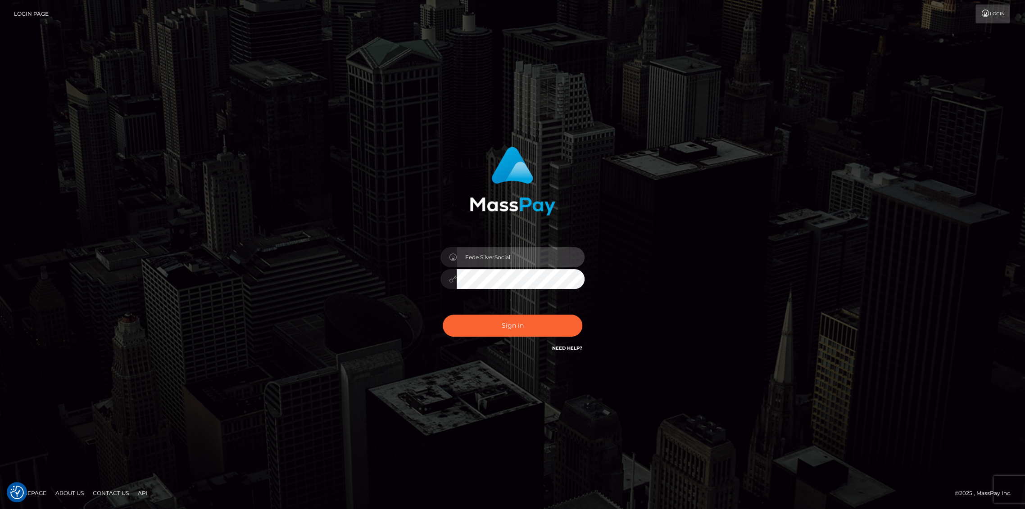
click at [522, 256] on input "Fede.SilverSocial" at bounding box center [521, 257] width 128 height 20
type input "fede.[PERSON_NAME].fullstop"
click at [529, 331] on button "Sign in" at bounding box center [513, 326] width 140 height 22
click at [529, 259] on input "Fede.SilverSocial" at bounding box center [521, 257] width 128 height 20
type input "fede.contino.fullstop"
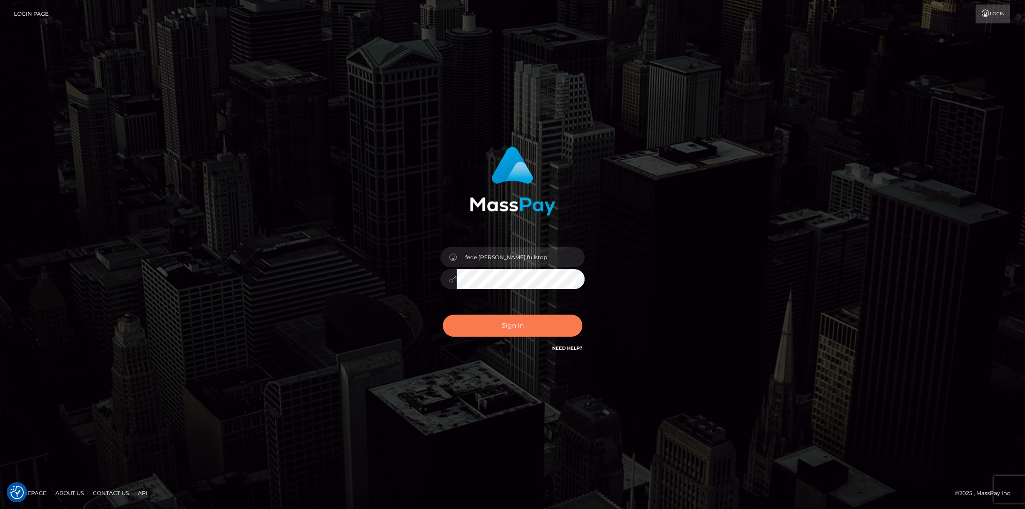
click at [554, 331] on button "Sign in" at bounding box center [513, 326] width 140 height 22
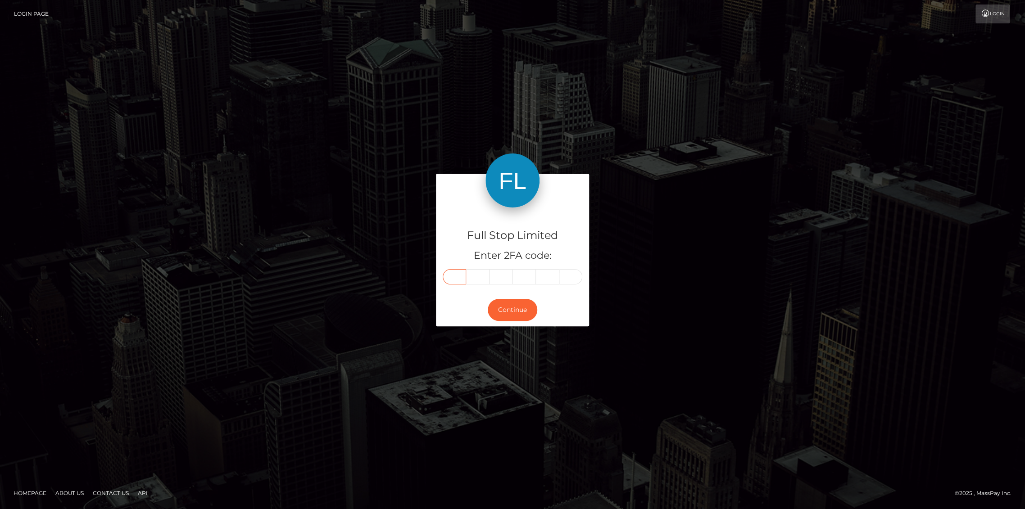
click at [457, 278] on input "text" at bounding box center [454, 276] width 23 height 15
type input "5"
type input "9"
type input "1"
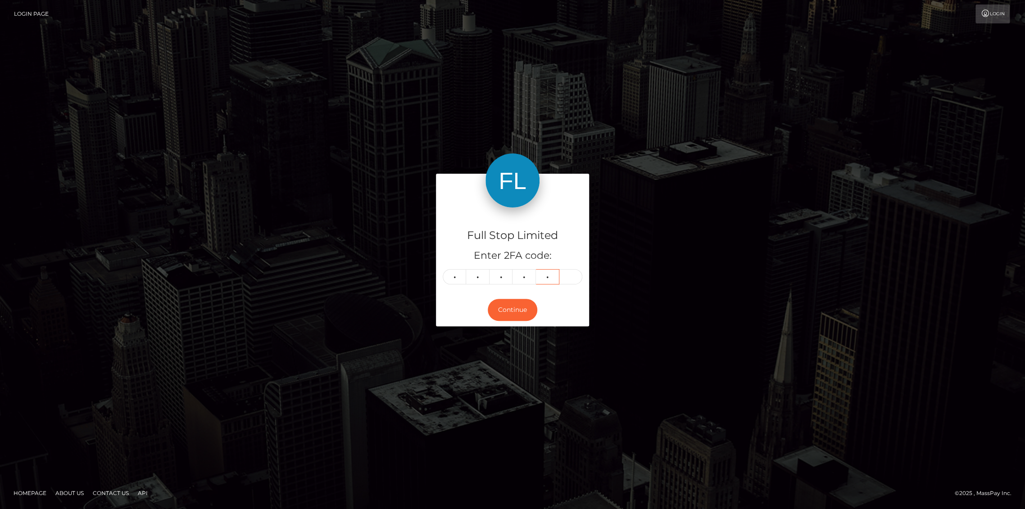
type input "4"
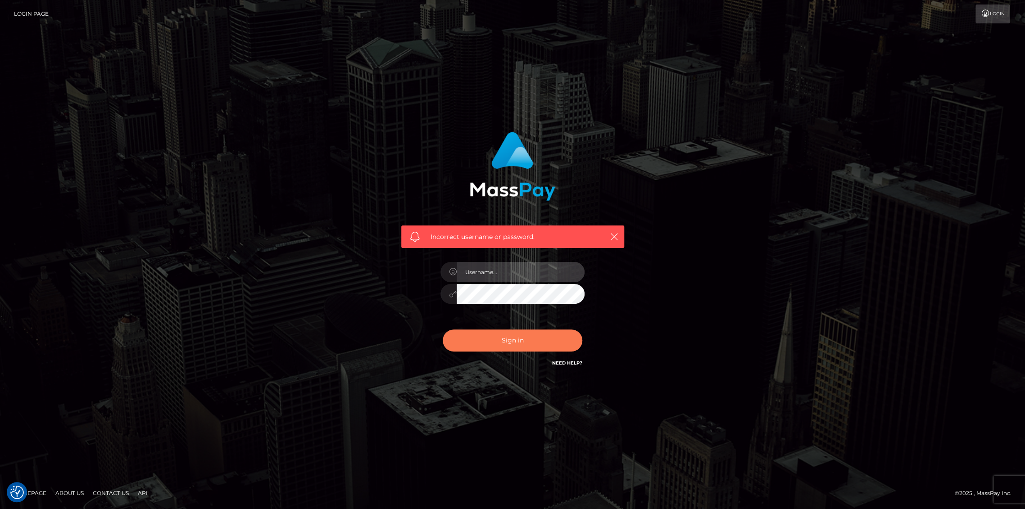
type input "fede.[PERSON_NAME].fullstop"
click at [497, 347] on button "Sign in" at bounding box center [513, 341] width 140 height 22
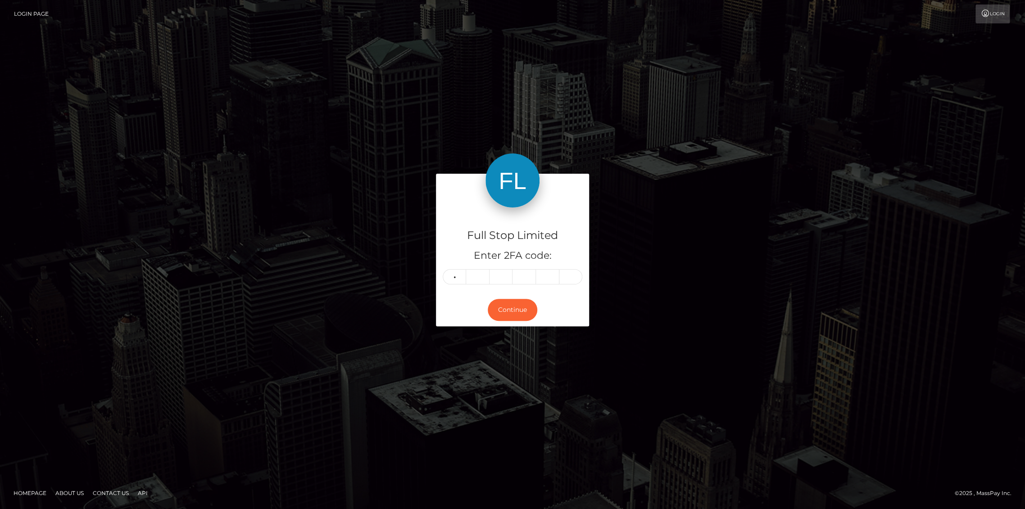
type input "1"
type input "0"
type input "1"
type input "7"
type input "9"
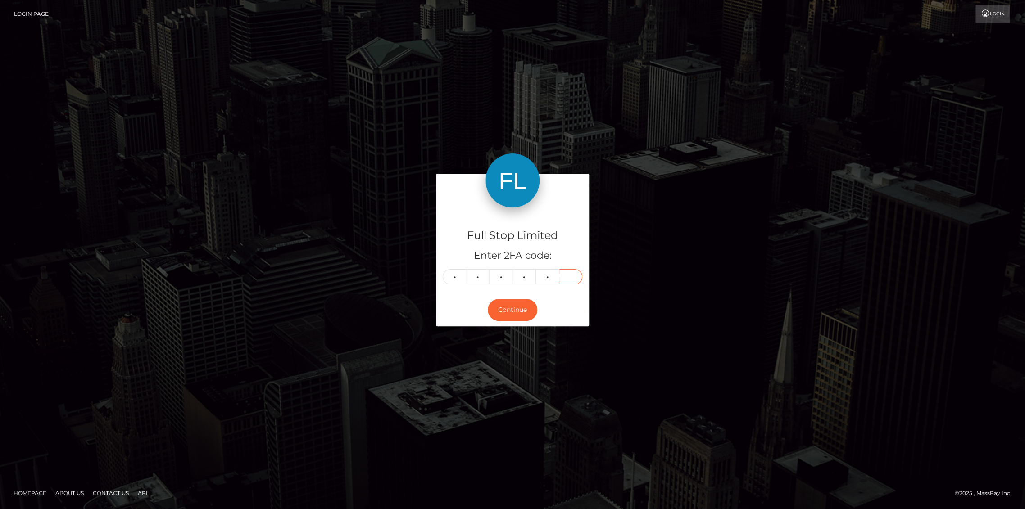
type input "9"
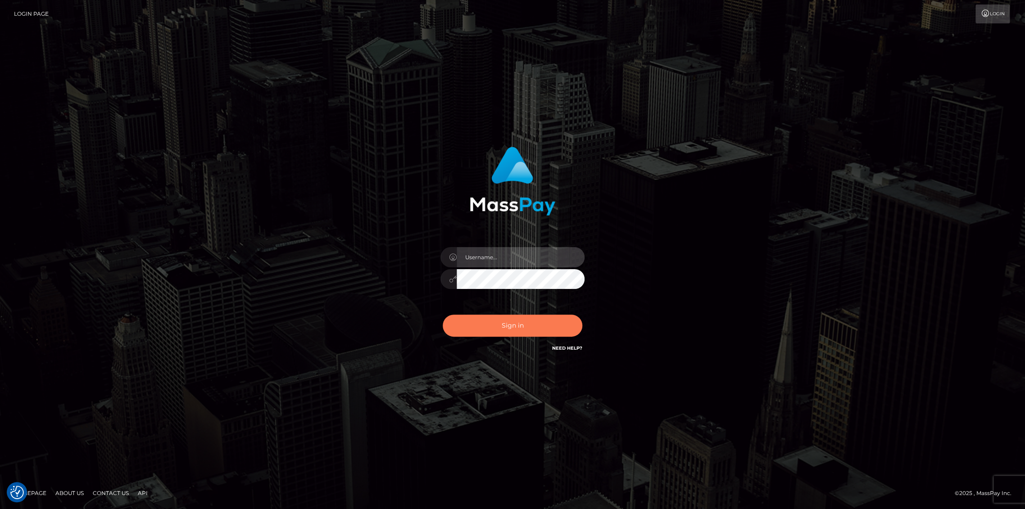
type input "fede.[PERSON_NAME].fullstop"
click at [487, 329] on button "Sign in" at bounding box center [513, 326] width 140 height 22
type input "fede.[PERSON_NAME].fullstop"
click at [490, 327] on button "Sign in" at bounding box center [513, 326] width 140 height 22
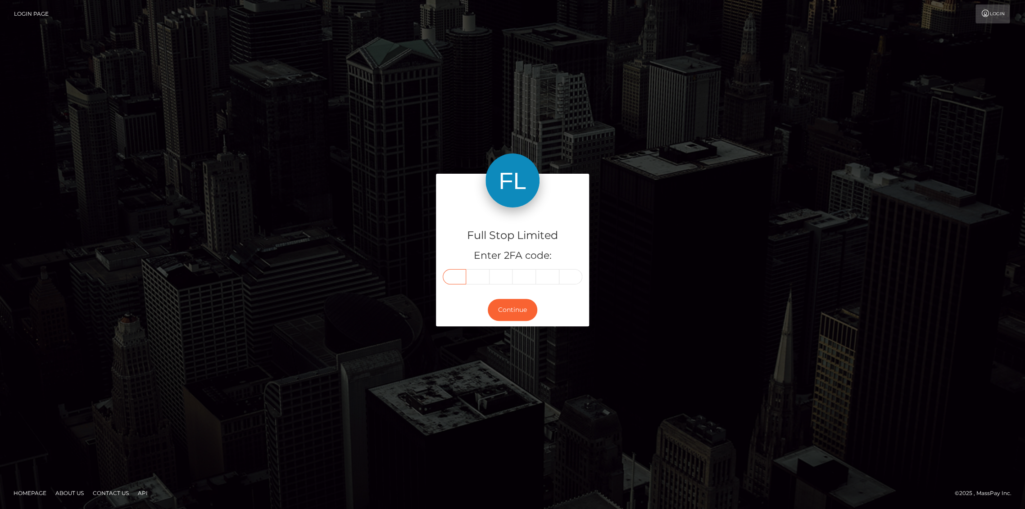
click at [457, 277] on input "text" at bounding box center [454, 276] width 23 height 15
type input "3"
type input "8"
type input "9"
type input "8"
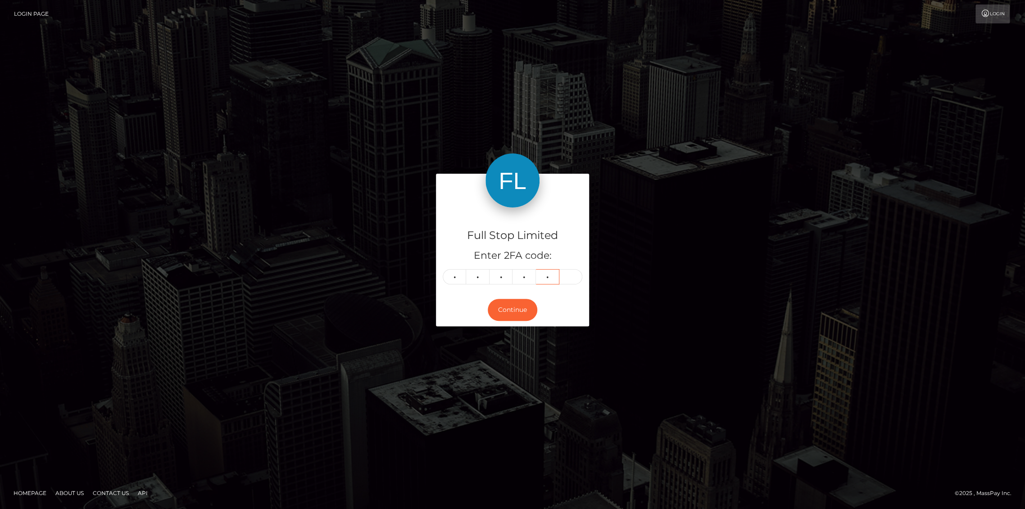
type input "9"
type input "5"
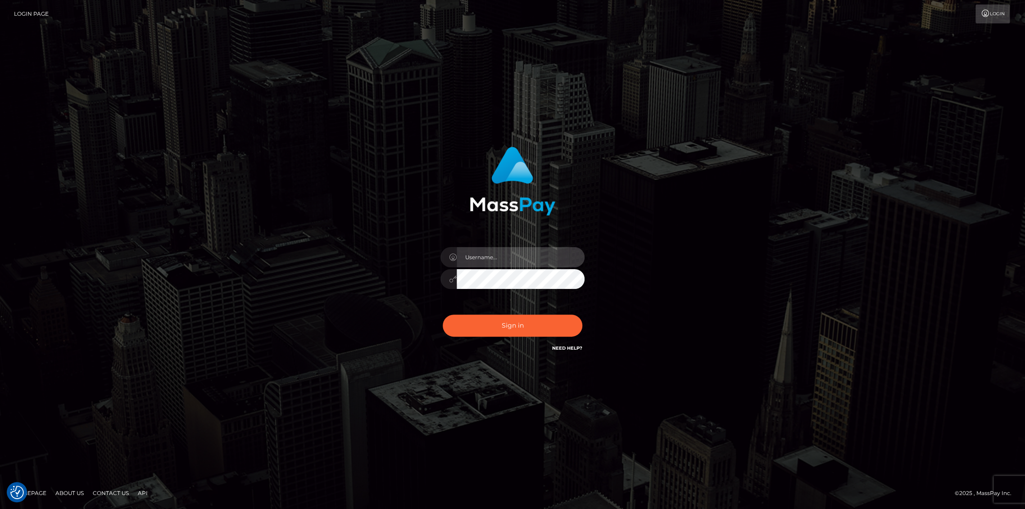
type input "fede.contino.fullstop"
click at [536, 258] on input "fede.[PERSON_NAME].fullstop" at bounding box center [521, 257] width 128 height 20
click at [509, 327] on button "Sign in" at bounding box center [513, 326] width 140 height 22
type input "fede.[PERSON_NAME].fullstop"
click at [498, 325] on button "Sign in" at bounding box center [513, 326] width 140 height 22
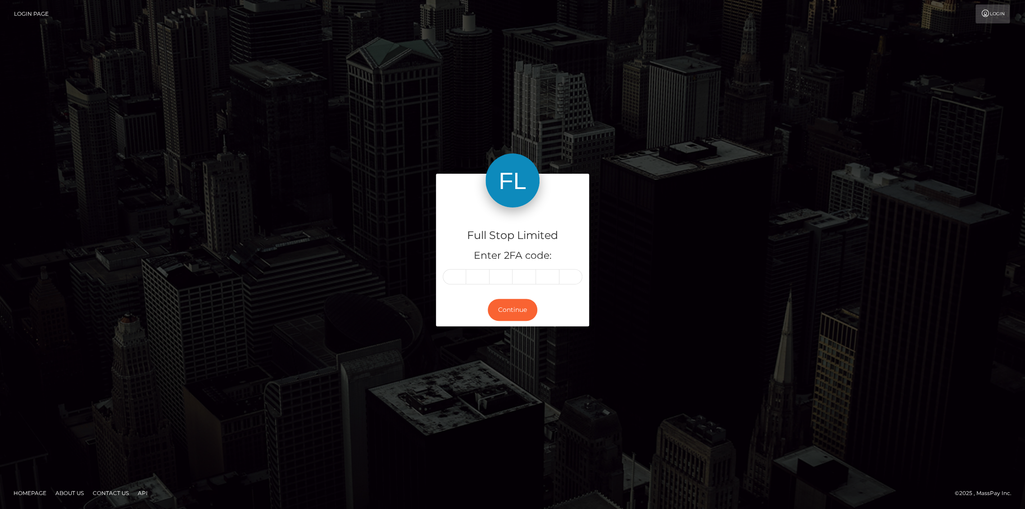
click at [459, 276] on input "text" at bounding box center [454, 276] width 23 height 15
click at [461, 278] on input "text" at bounding box center [454, 276] width 23 height 15
type input "4"
type input "3"
type input "4"
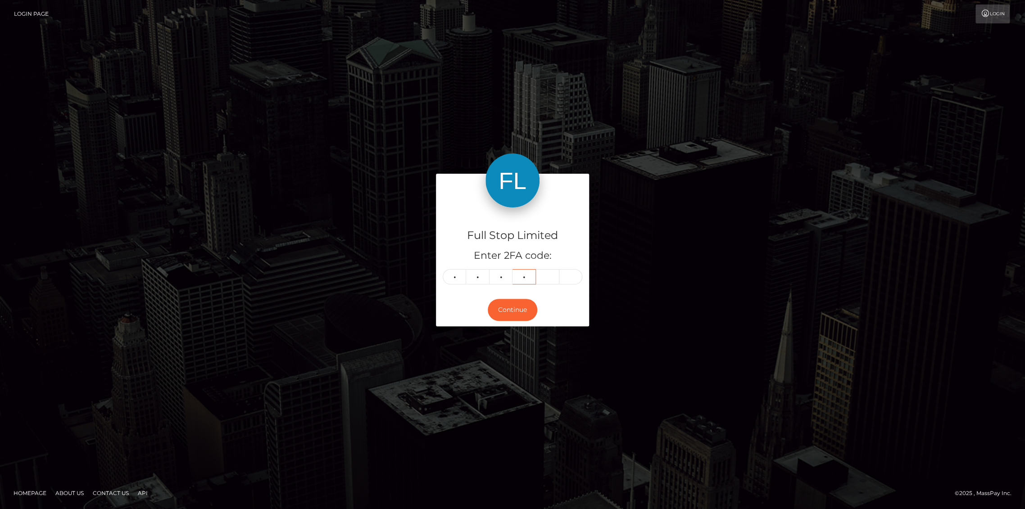
type input "8"
type input "6"
type input "9"
type input "6"
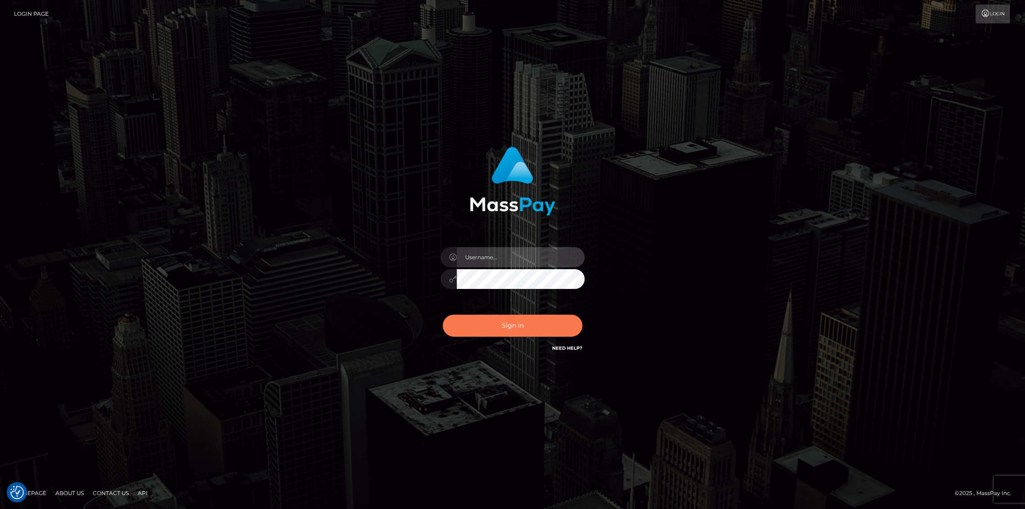
type input "fede.contino.fullstop"
click at [486, 323] on button "Sign in" at bounding box center [513, 326] width 140 height 22
type input "fede.[PERSON_NAME].fullstop"
click at [526, 330] on button "Sign in" at bounding box center [513, 326] width 140 height 22
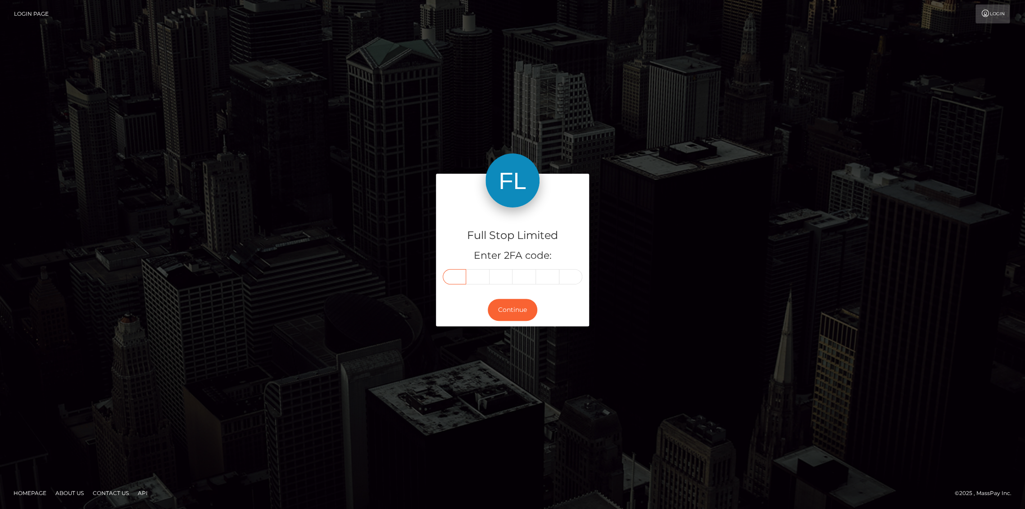
click at [453, 275] on input "text" at bounding box center [454, 276] width 23 height 15
type input "4"
type input "8"
type input "7"
type input "1"
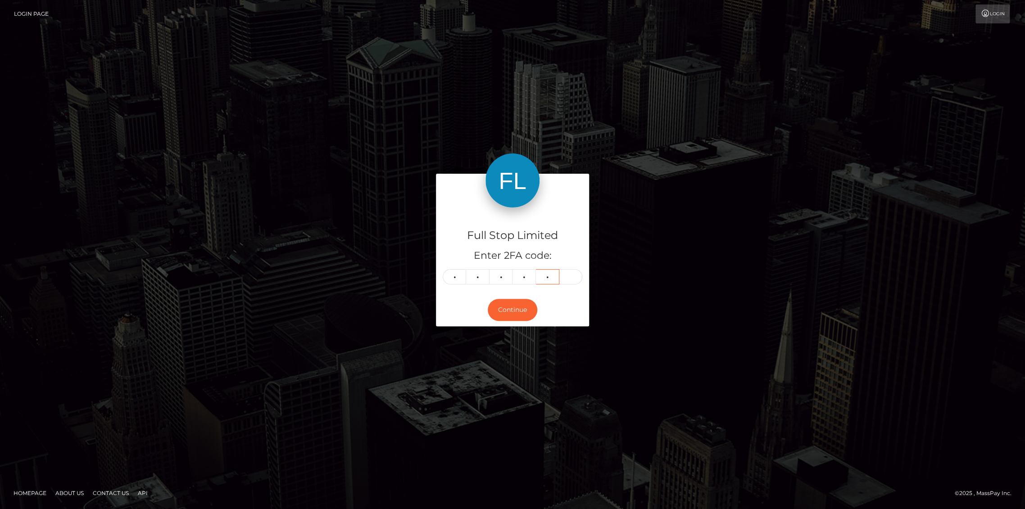
type input "9"
type input "0"
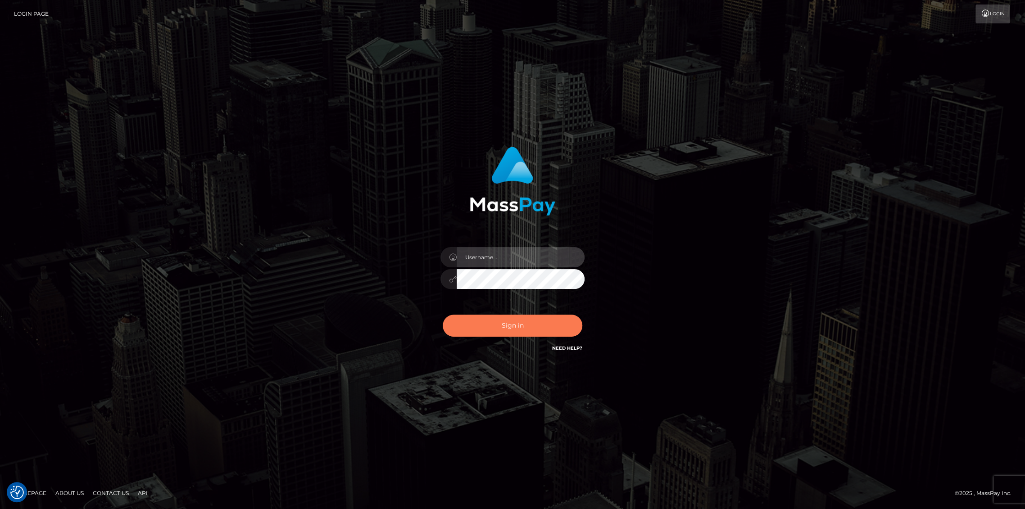
type input "fede.[PERSON_NAME].fullstop"
click at [511, 326] on button "Sign in" at bounding box center [513, 326] width 140 height 22
type input "fede.[PERSON_NAME].fullstop"
drag, startPoint x: 0, startPoint y: 0, endPoint x: 512, endPoint y: 327, distance: 607.8
click at [512, 327] on button "Sign in" at bounding box center [513, 326] width 140 height 22
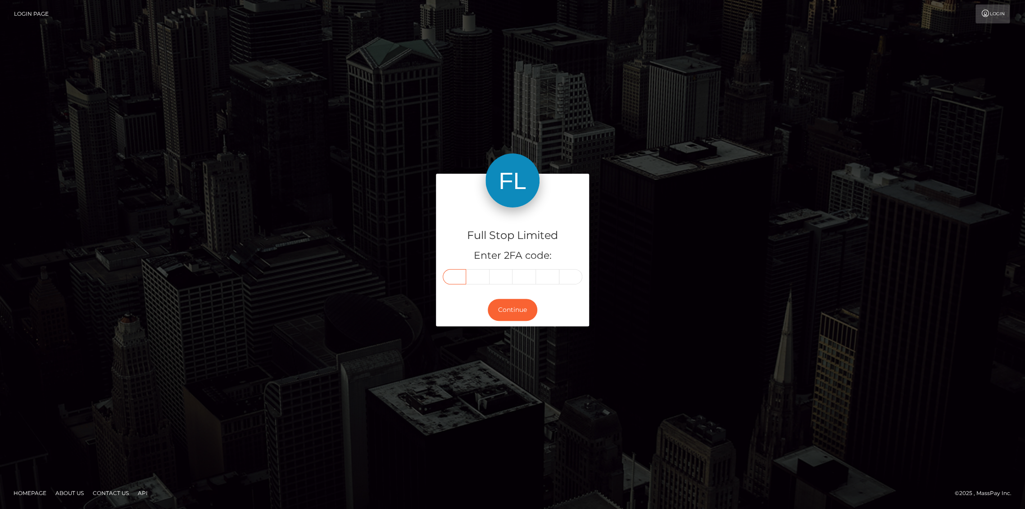
click at [457, 281] on input "text" at bounding box center [454, 276] width 23 height 15
type input "1"
type input "7"
type input "2"
type input "9"
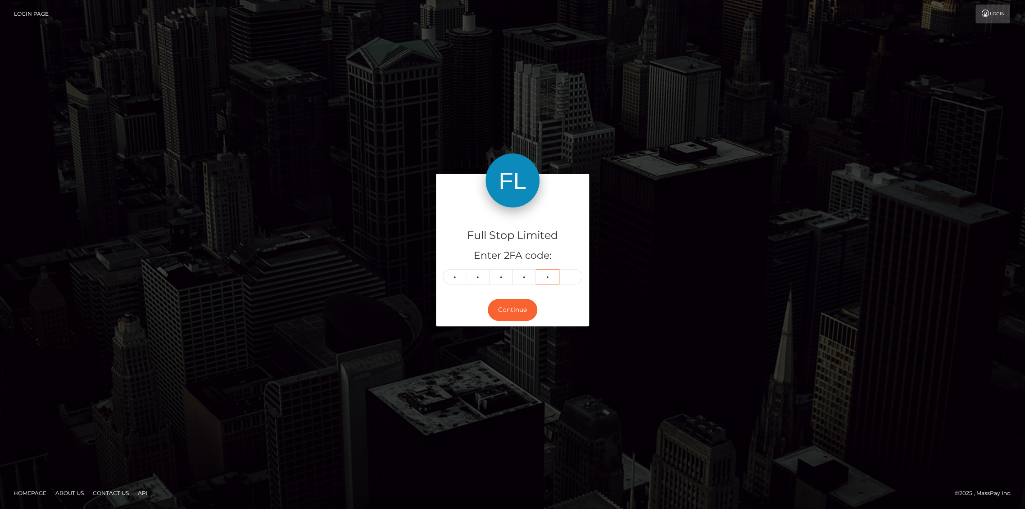
type input "9"
